Goal: Task Accomplishment & Management: Use online tool/utility

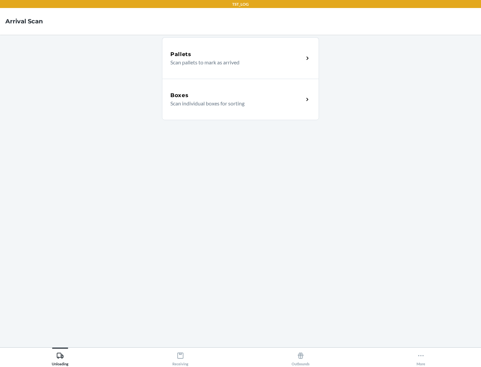
click at [237, 95] on div "Boxes" at bounding box center [236, 95] width 133 height 8
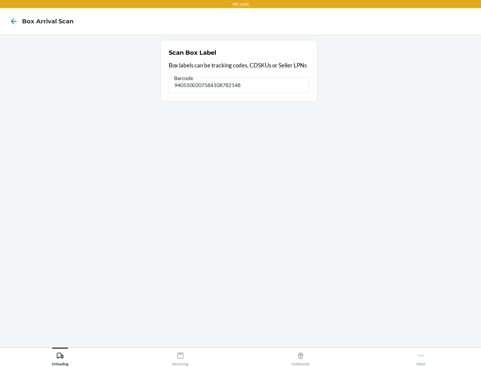
type input "9405500207584108782148"
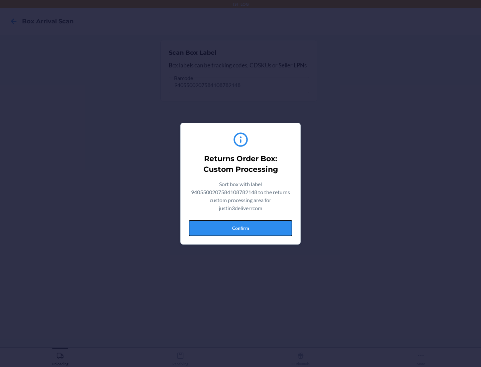
click at [240, 228] on button "Confirm" at bounding box center [240, 228] width 103 height 16
